Goal: Task Accomplishment & Management: Use online tool/utility

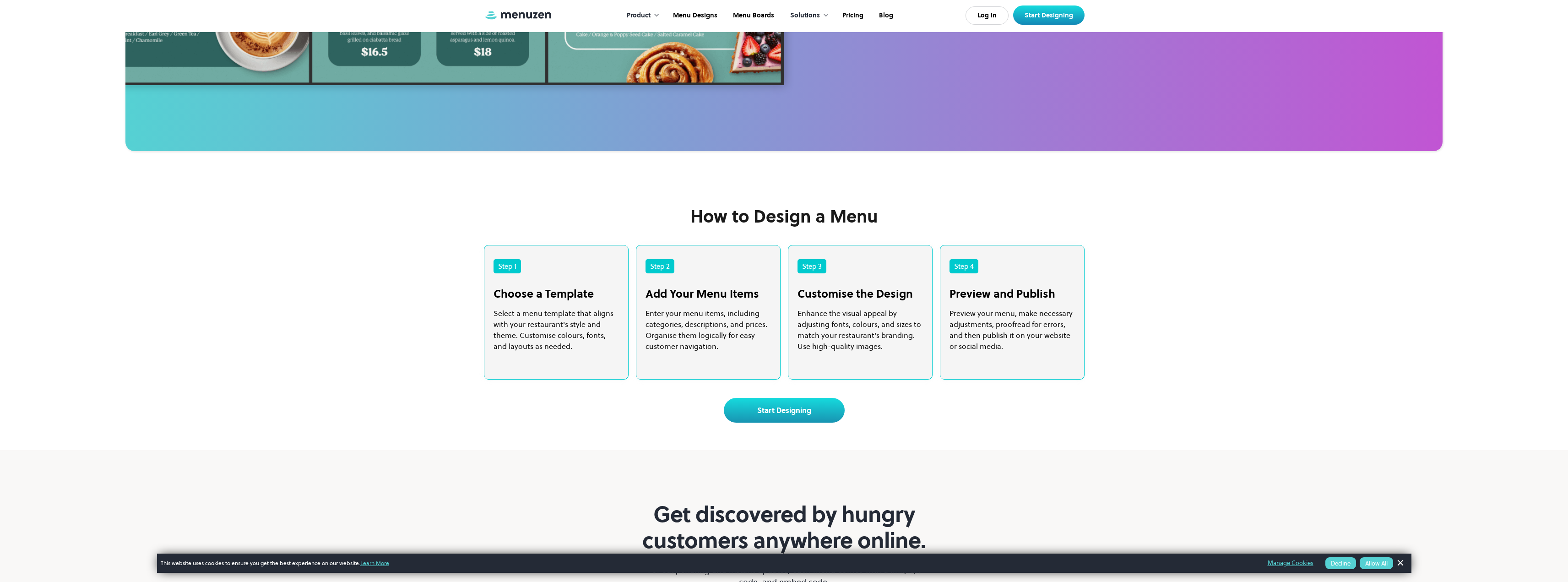
scroll to position [2152, 0]
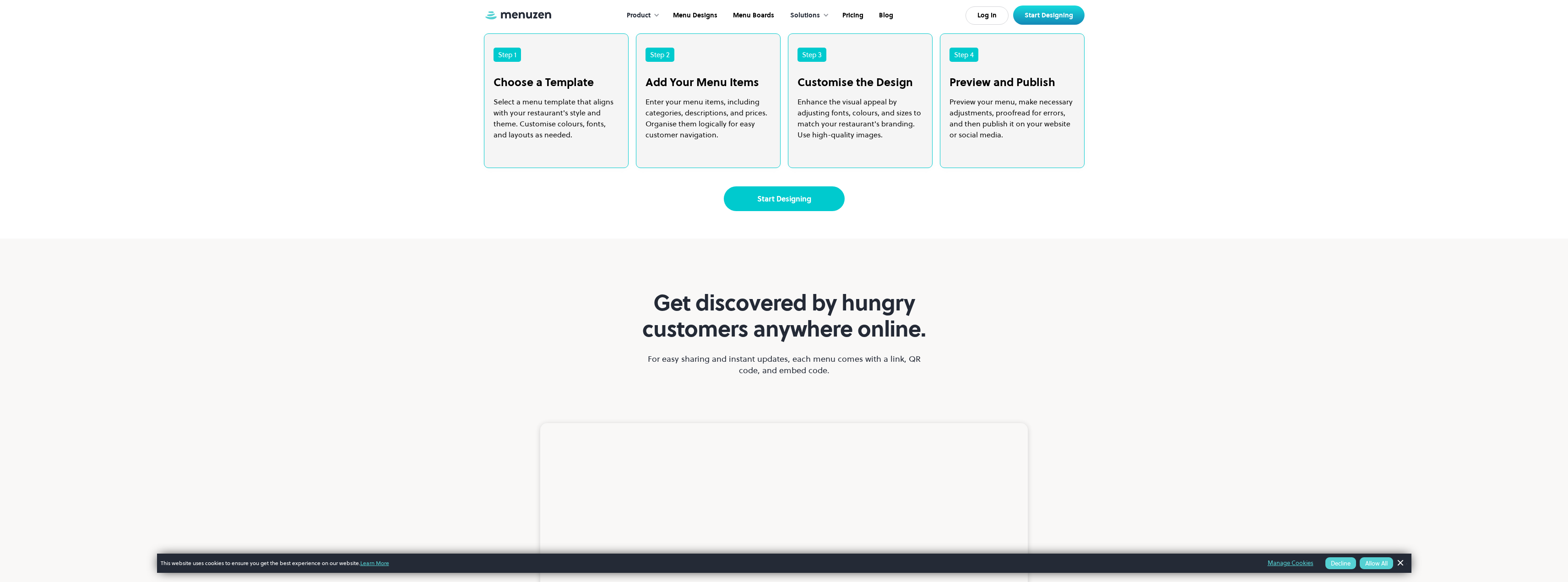
click at [780, 211] on link "Start Designing" at bounding box center [784, 198] width 121 height 24
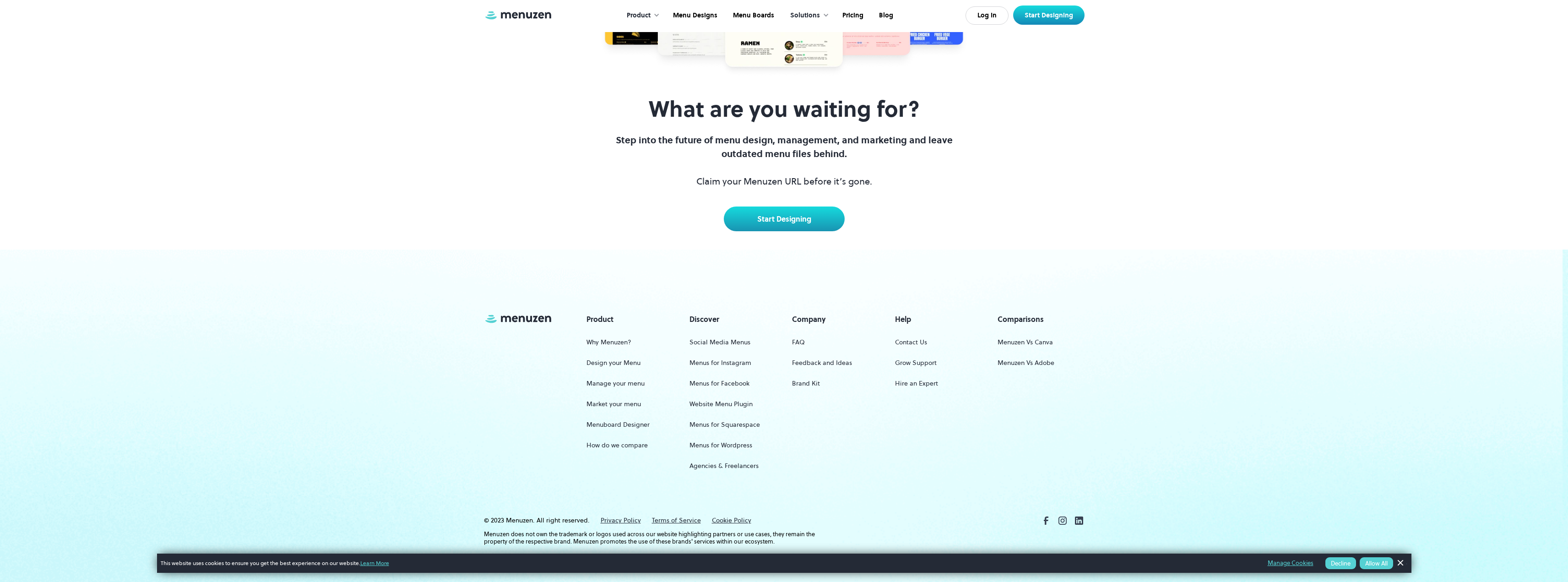
scroll to position [4394, 0]
